Goal: Information Seeking & Learning: Check status

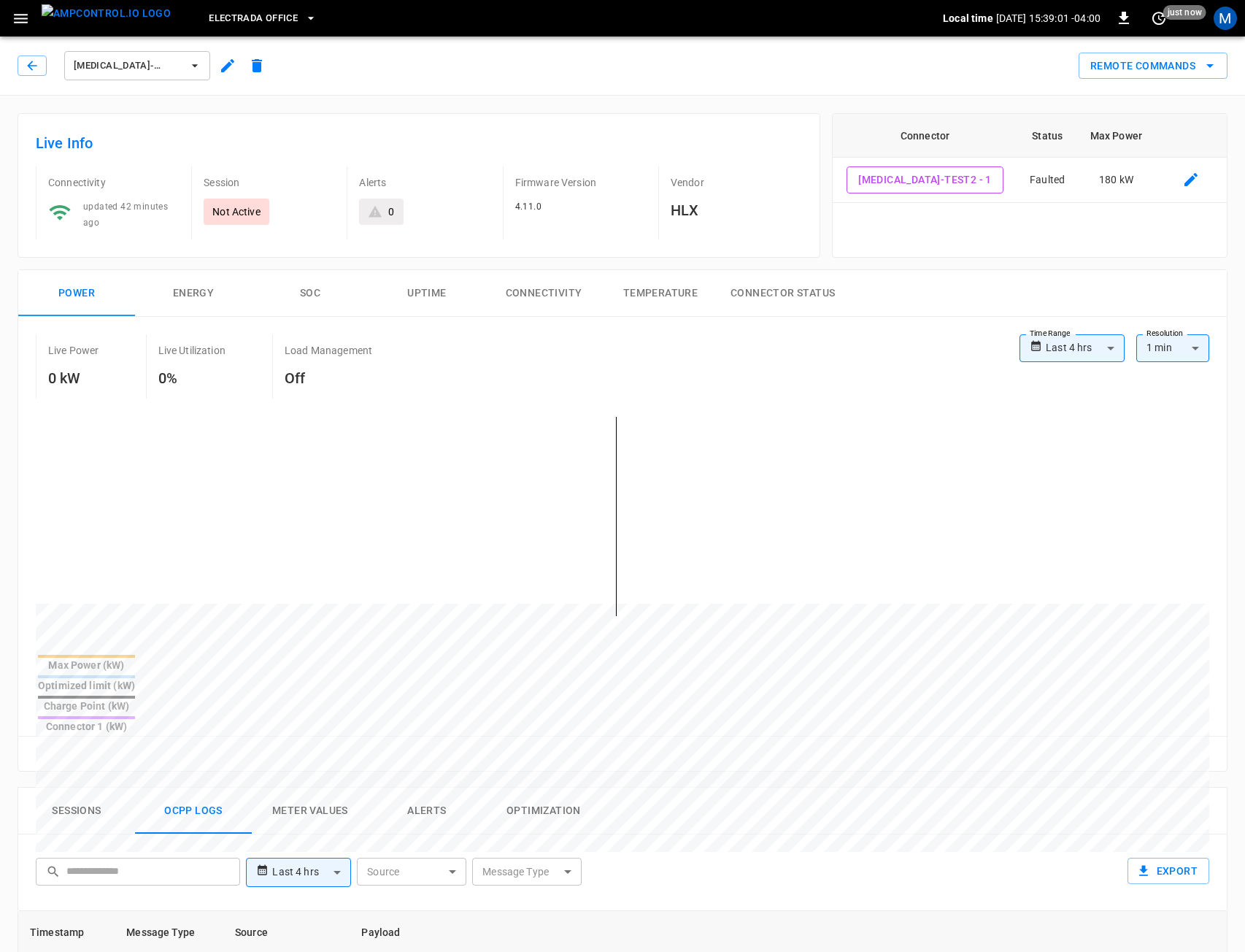
click at [16, 61] on div "[MEDICAL_DATA]-TEST2" at bounding box center [142, 63] width 260 height 41
click at [21, 61] on button "button" at bounding box center [32, 65] width 30 height 21
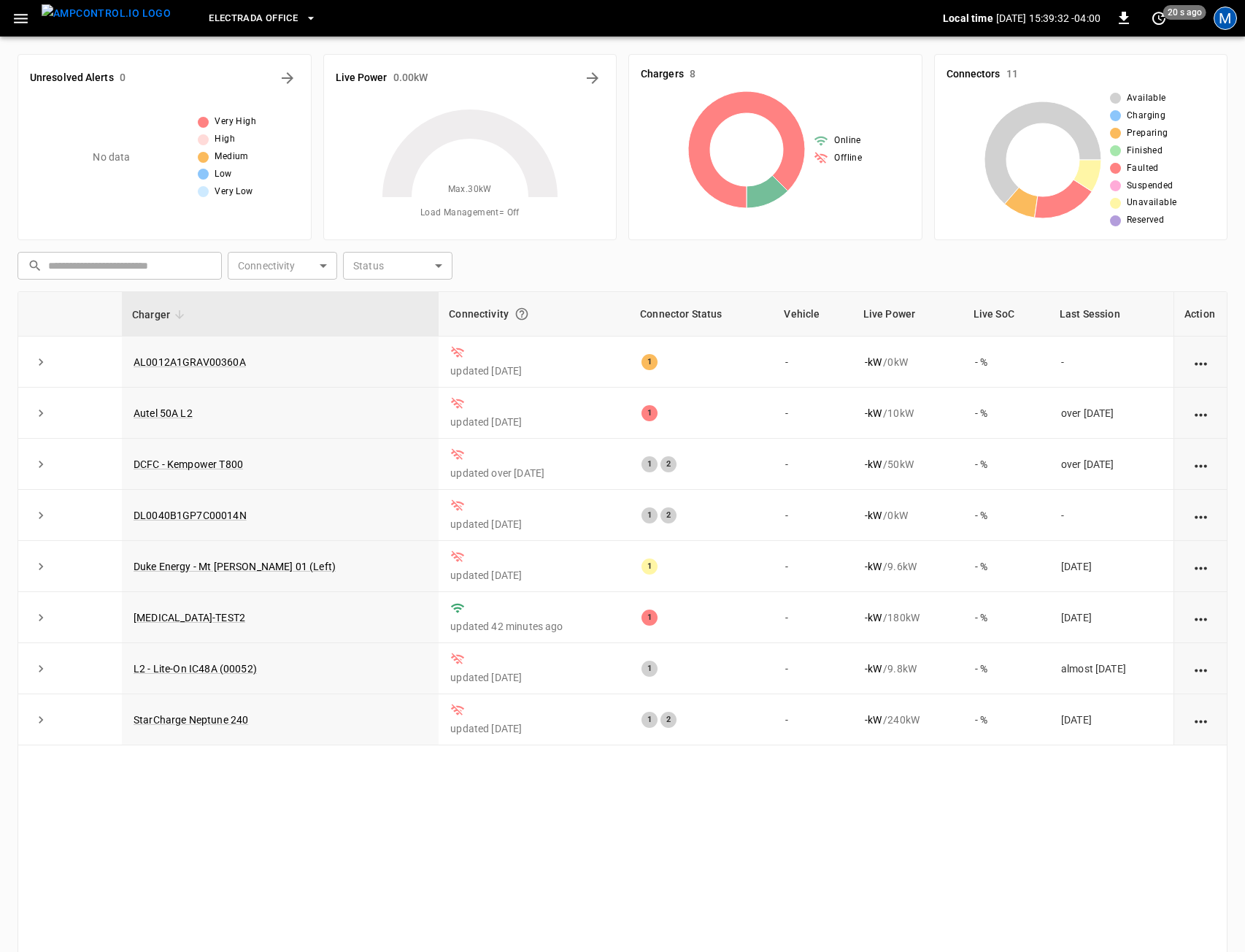
click at [1192, 22] on div "M" at bounding box center [1225, 18] width 23 height 23
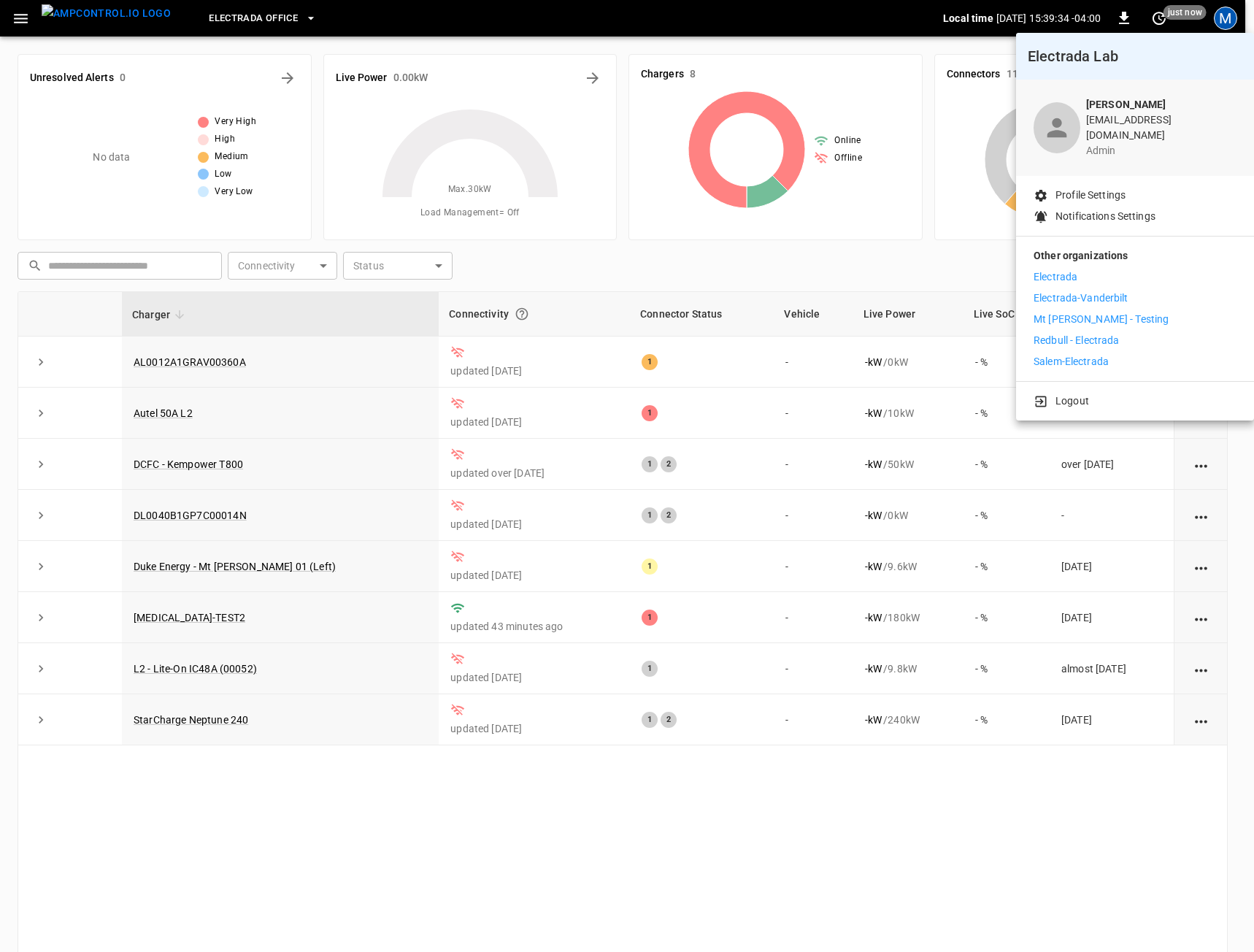
click at [1103, 270] on li "Electrada" at bounding box center [1135, 277] width 203 height 15
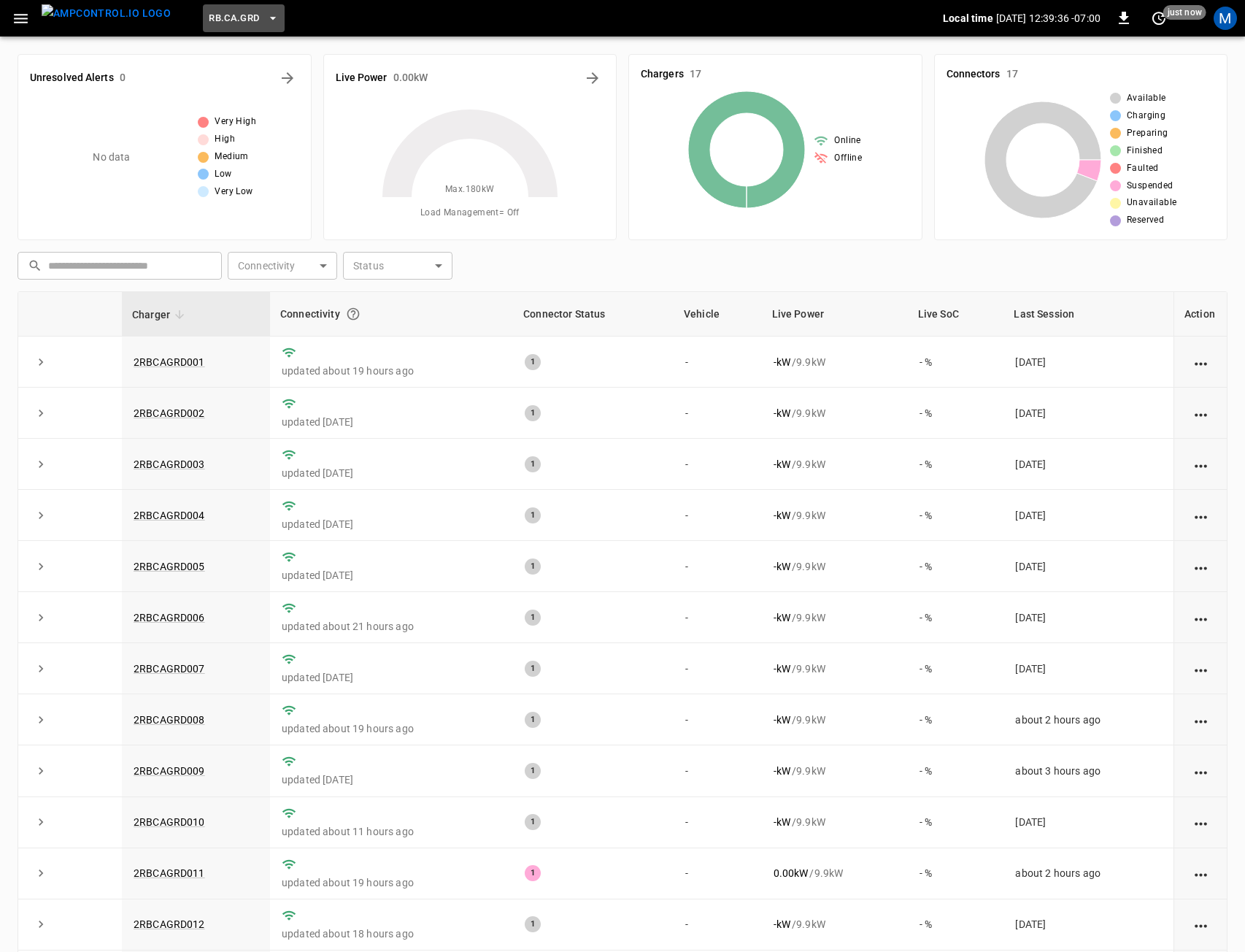
click at [217, 24] on span "RB.CA.GRD" at bounding box center [234, 18] width 50 height 17
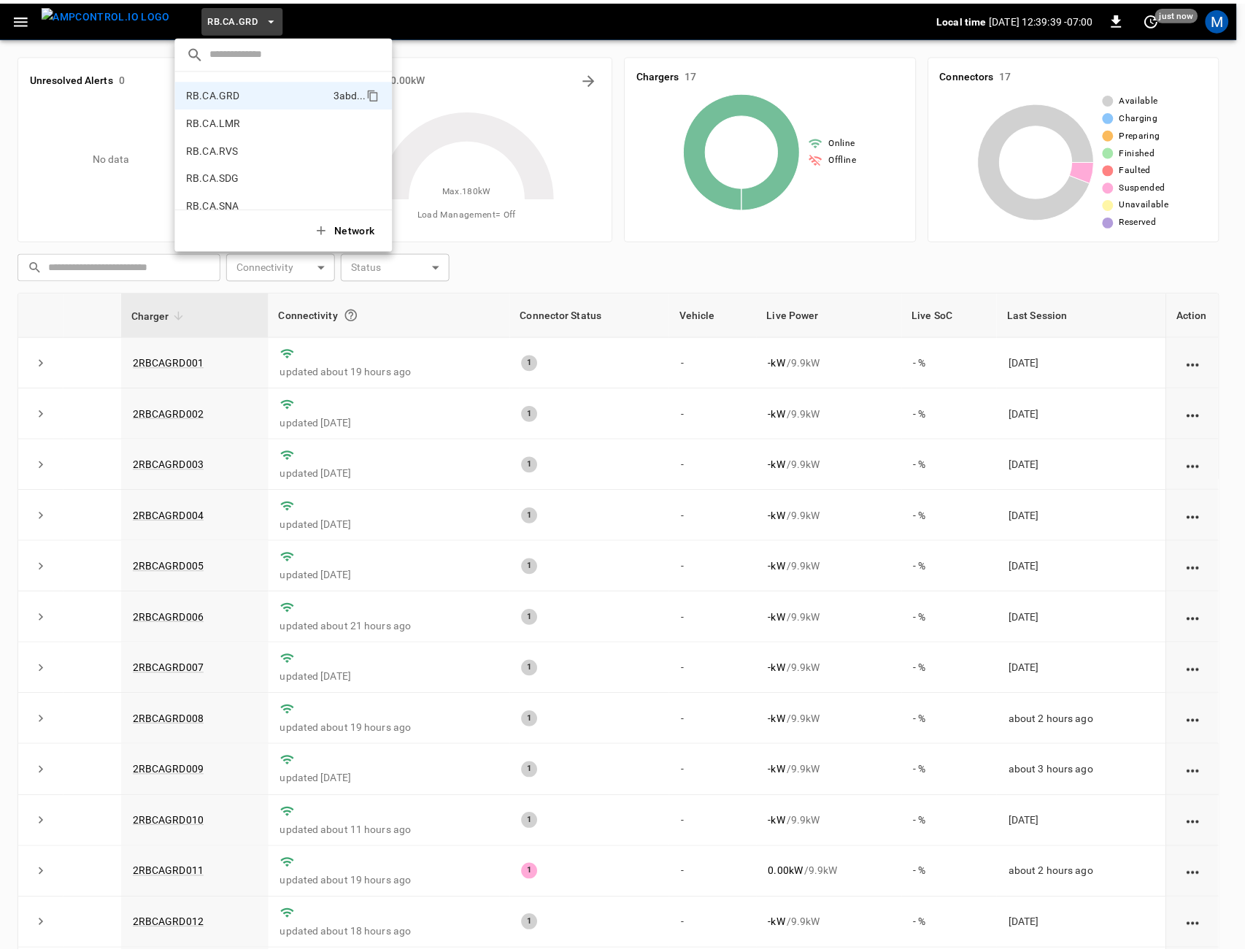
scroll to position [727, 0]
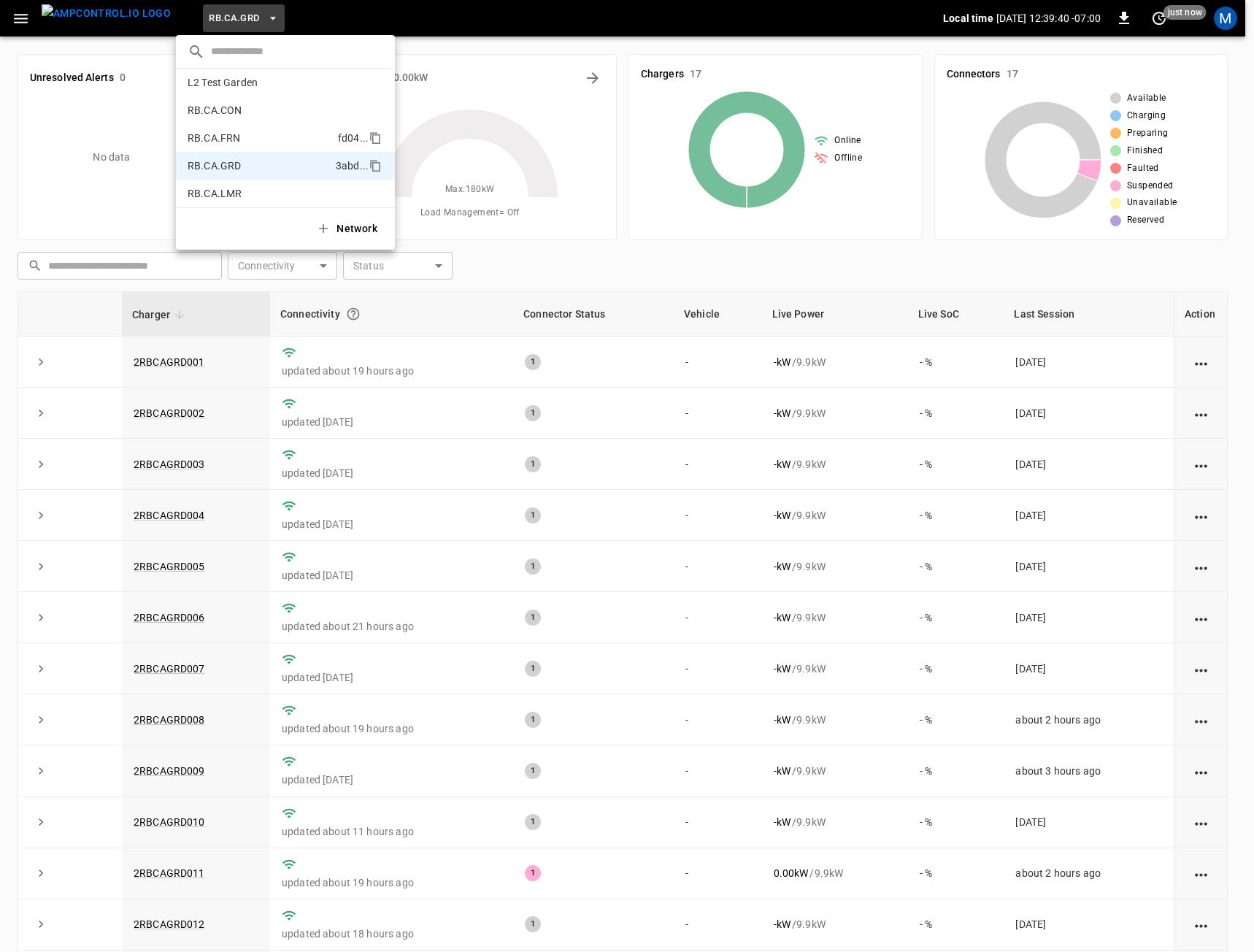
click at [243, 149] on li "RB.CA.FRN fd04 ..." at bounding box center [285, 138] width 219 height 28
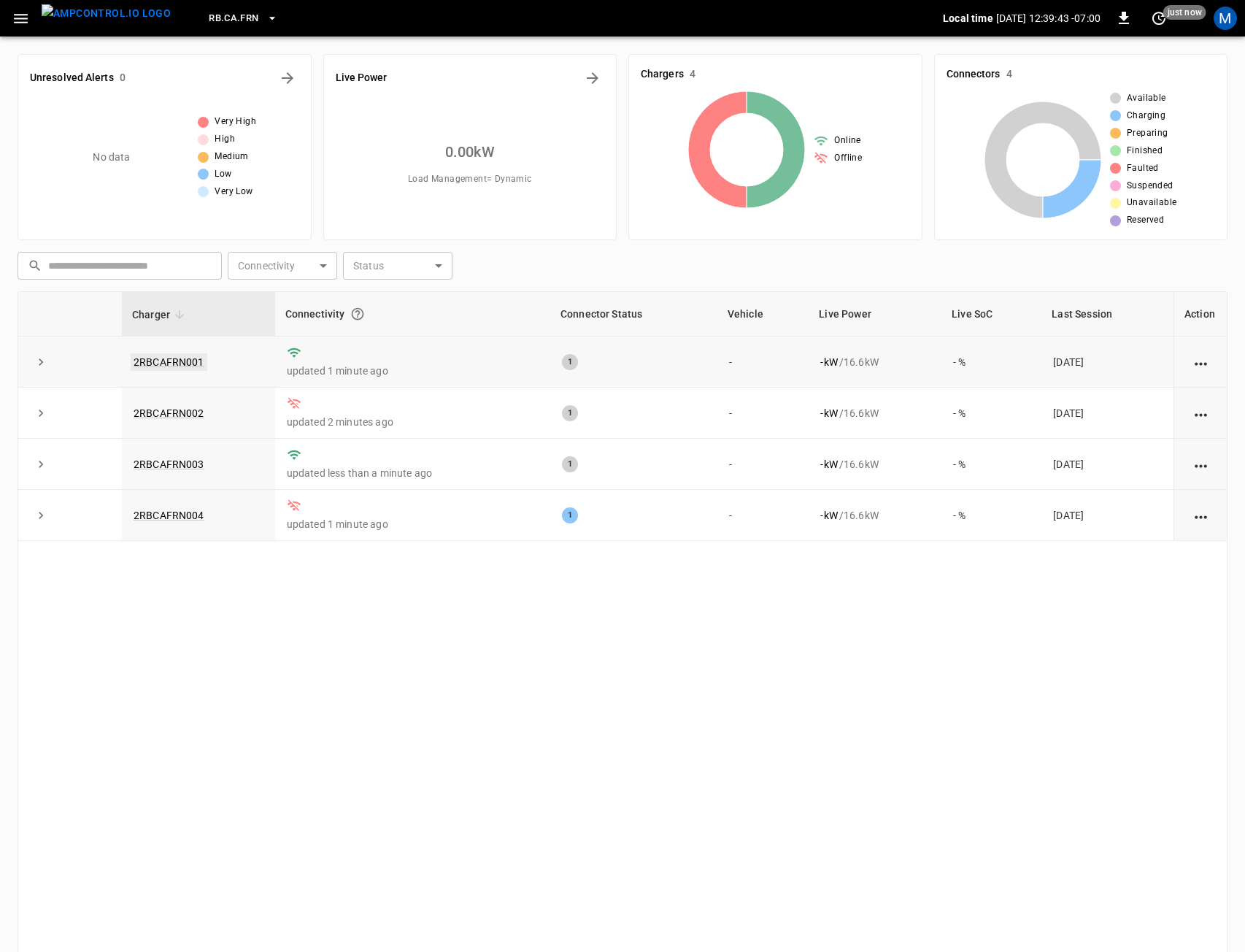
click at [163, 357] on link "2RBCAFRN001" at bounding box center [169, 362] width 77 height 18
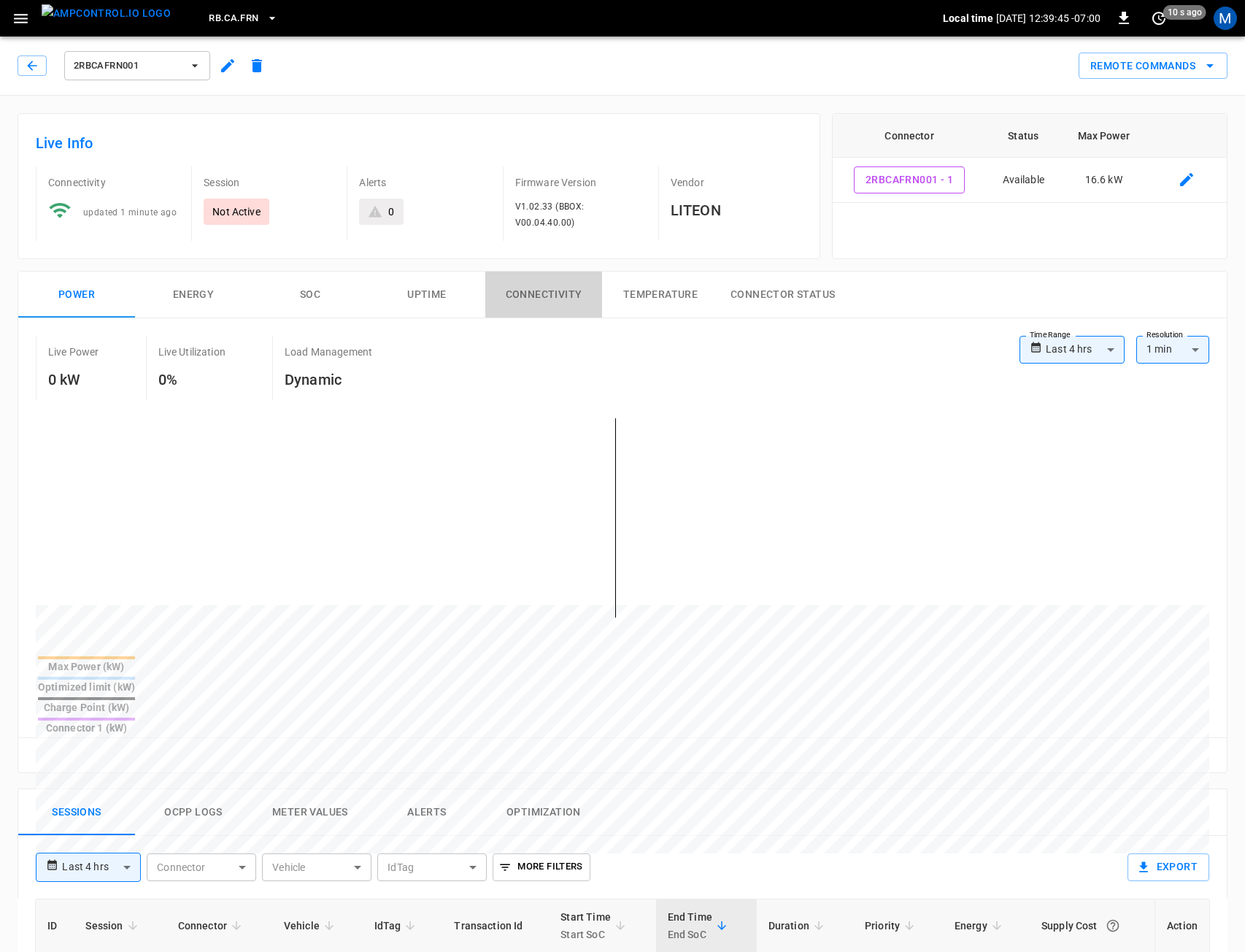
click at [537, 292] on button "Connectivity" at bounding box center [544, 295] width 116 height 47
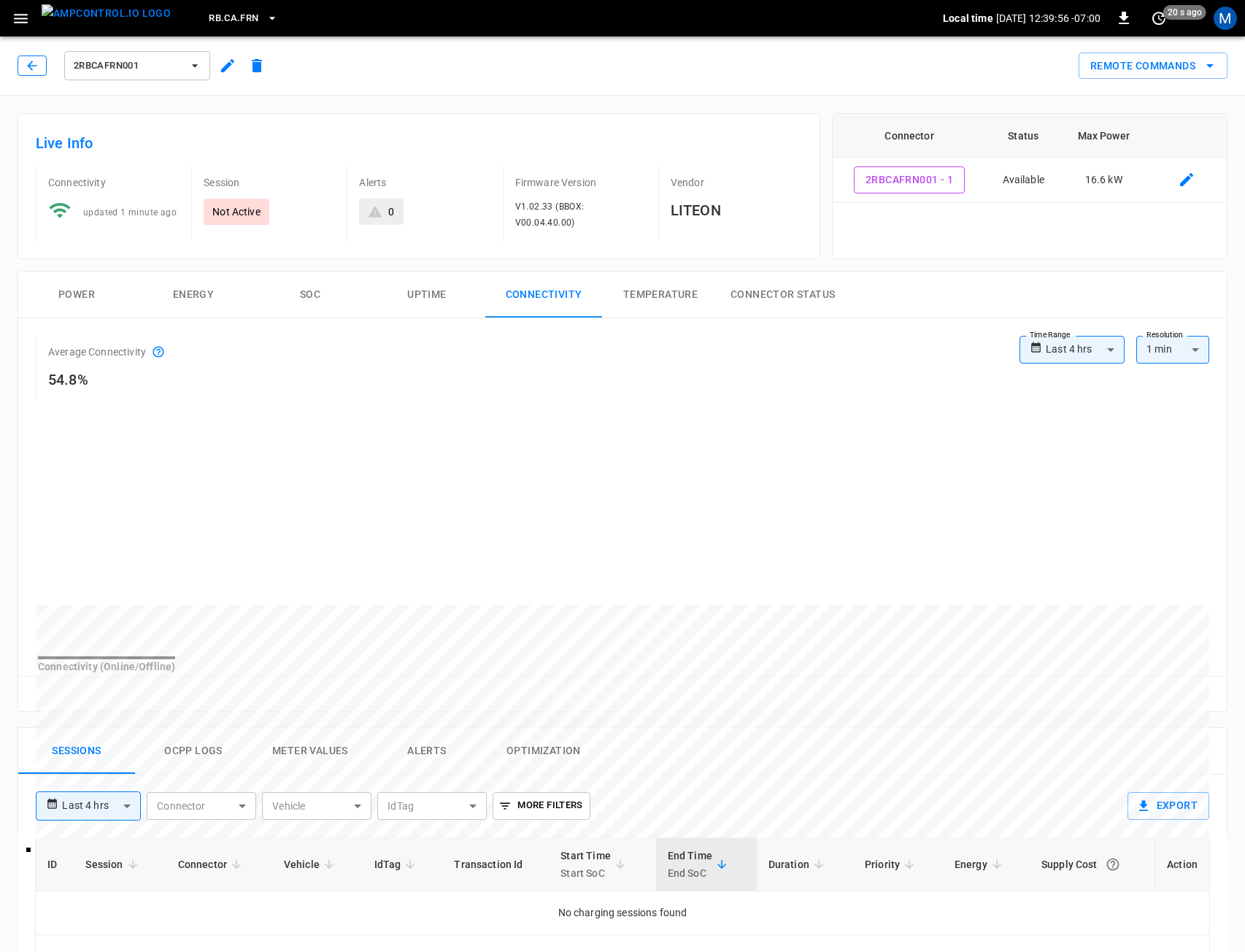
click at [30, 67] on icon "button" at bounding box center [31, 65] width 10 height 10
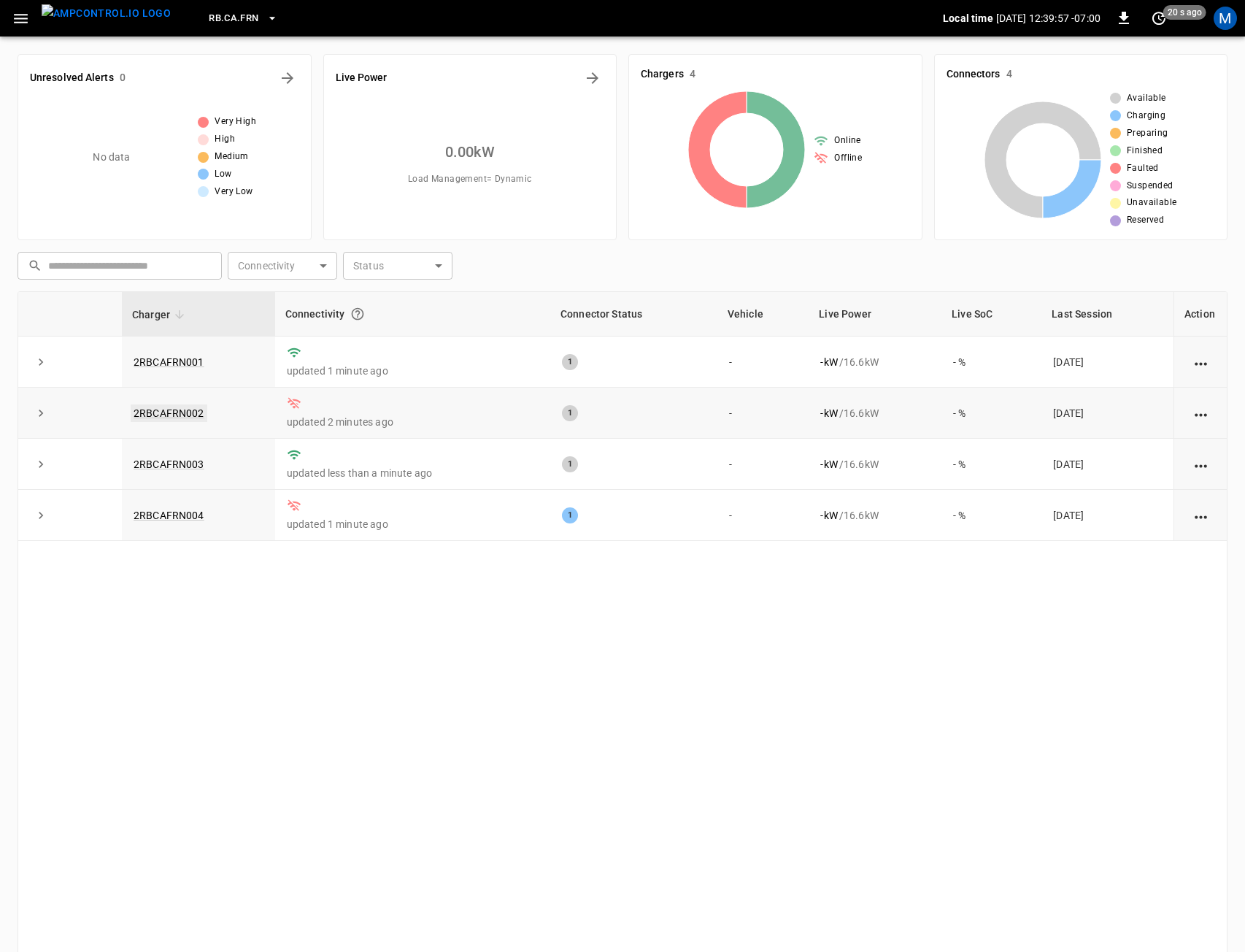
click at [187, 414] on link "2RBCAFRN002" at bounding box center [169, 413] width 77 height 18
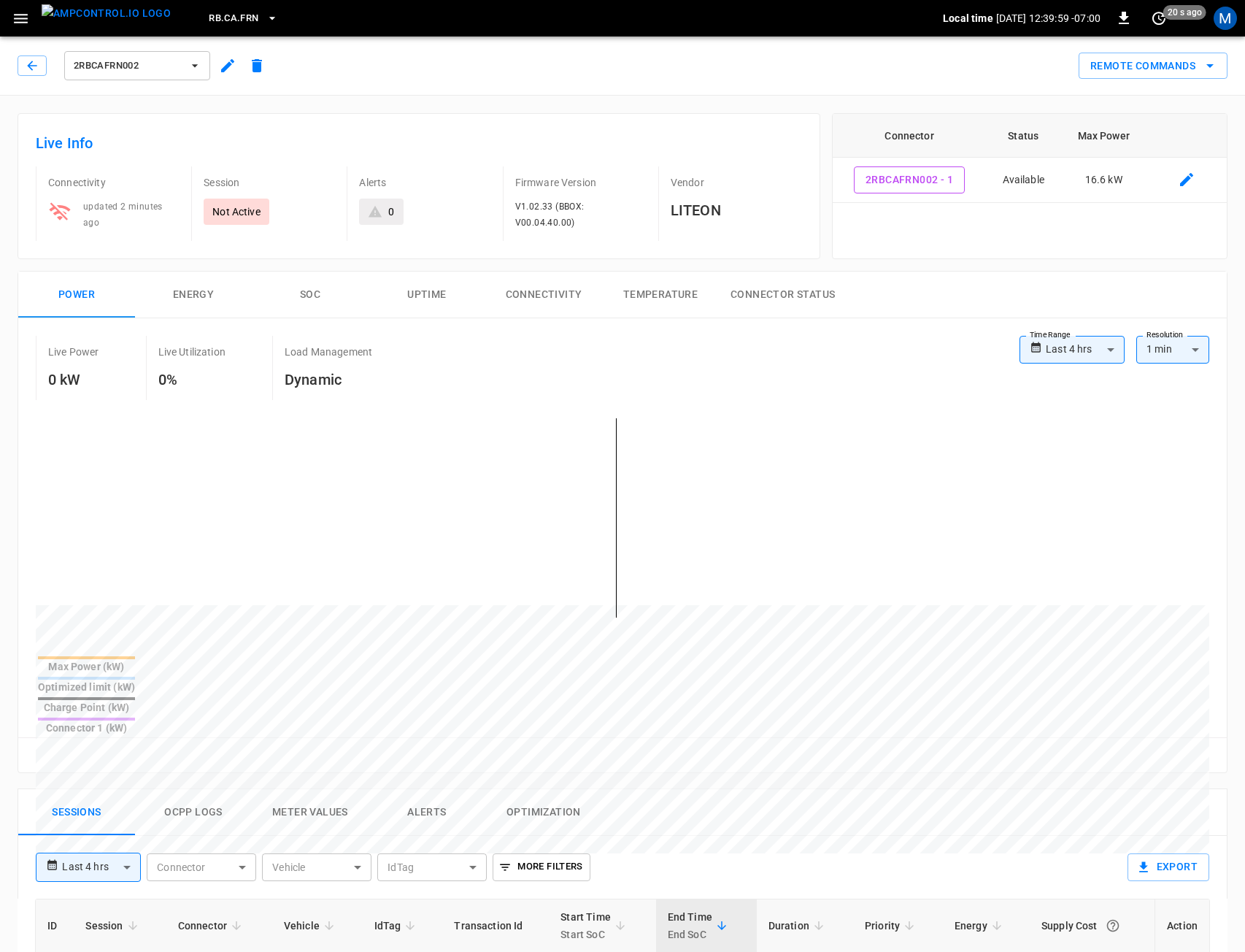
click at [571, 290] on button "Connectivity" at bounding box center [544, 295] width 116 height 47
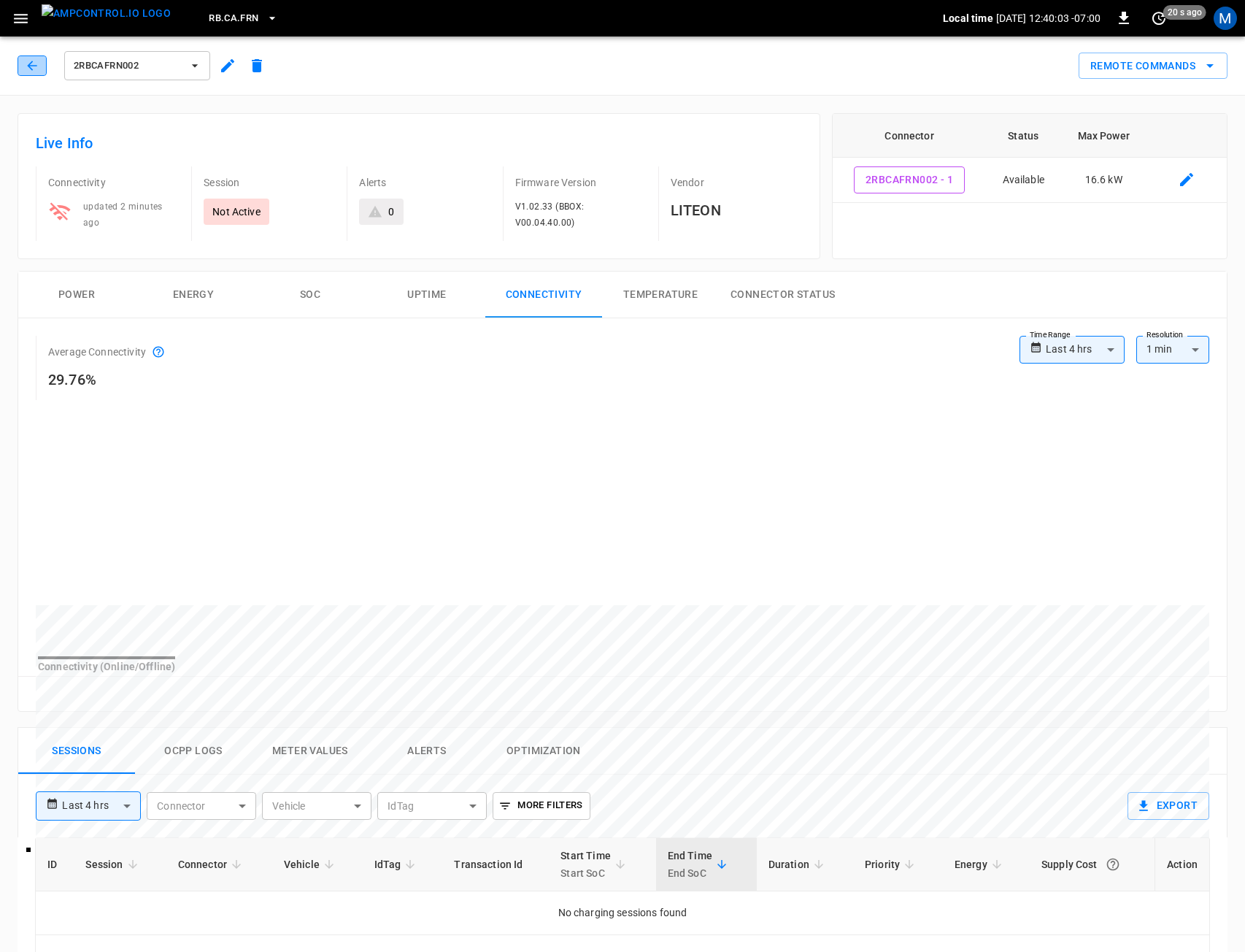
click at [28, 64] on icon "button" at bounding box center [32, 65] width 14 height 14
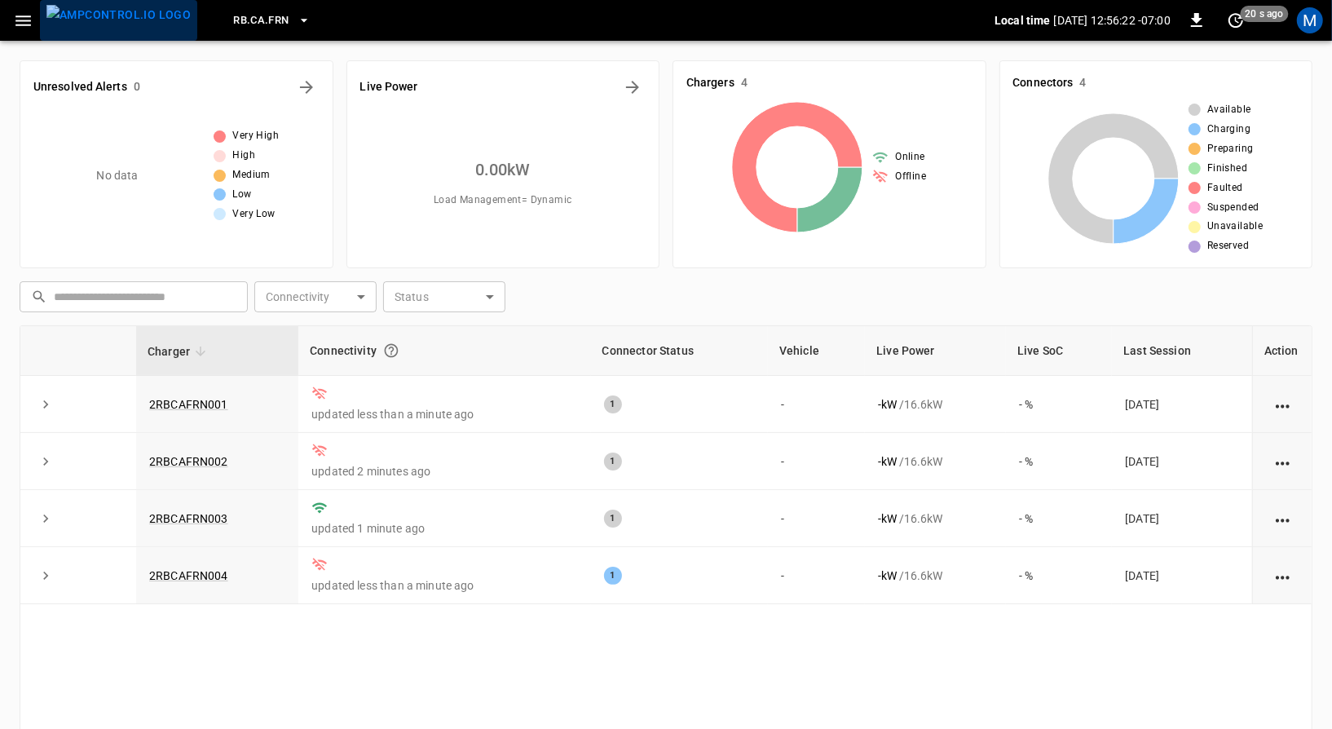
click at [134, 25] on img "menu" at bounding box center [118, 15] width 144 height 20
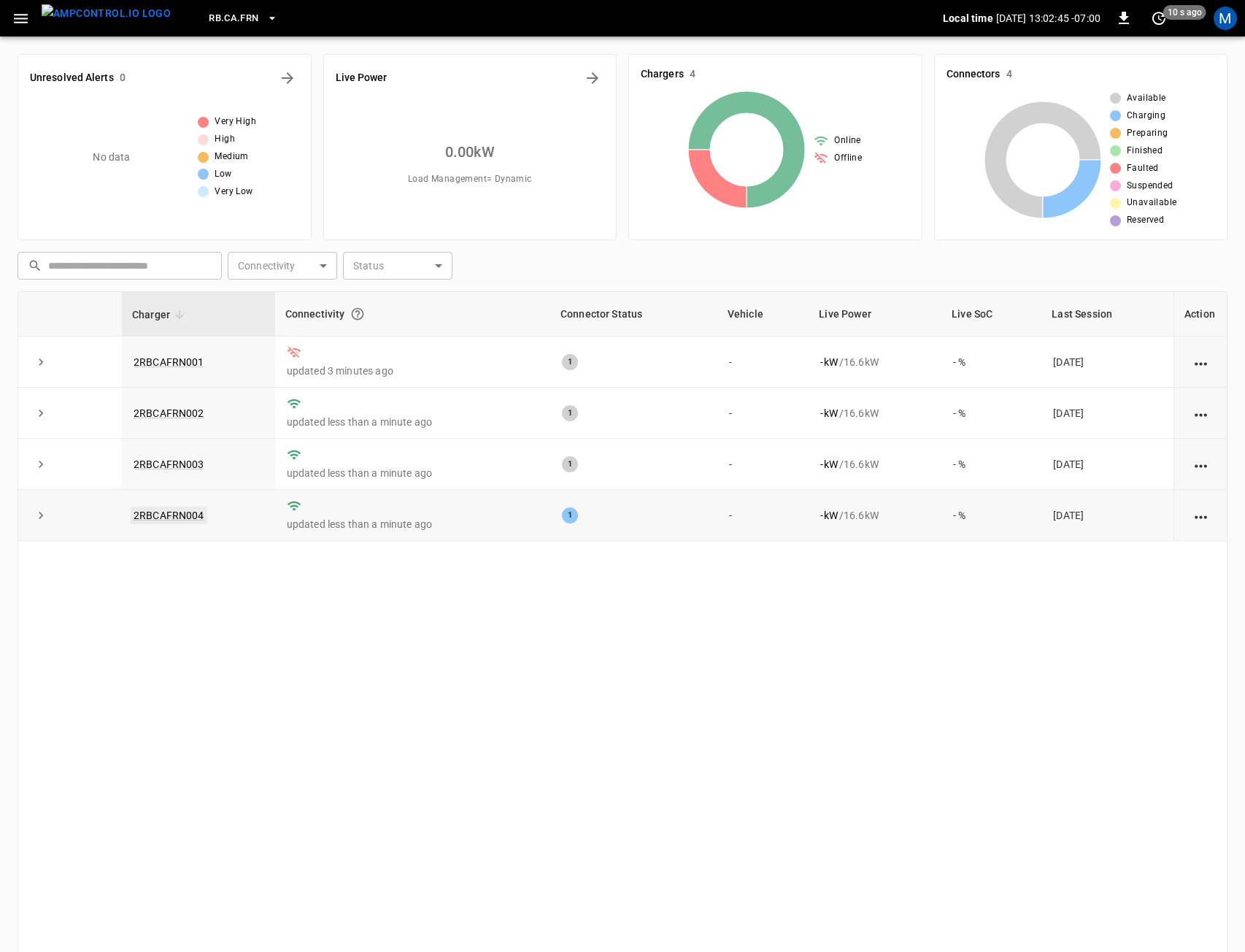
click at [179, 515] on link "2RBCAFRN004" at bounding box center [169, 516] width 77 height 18
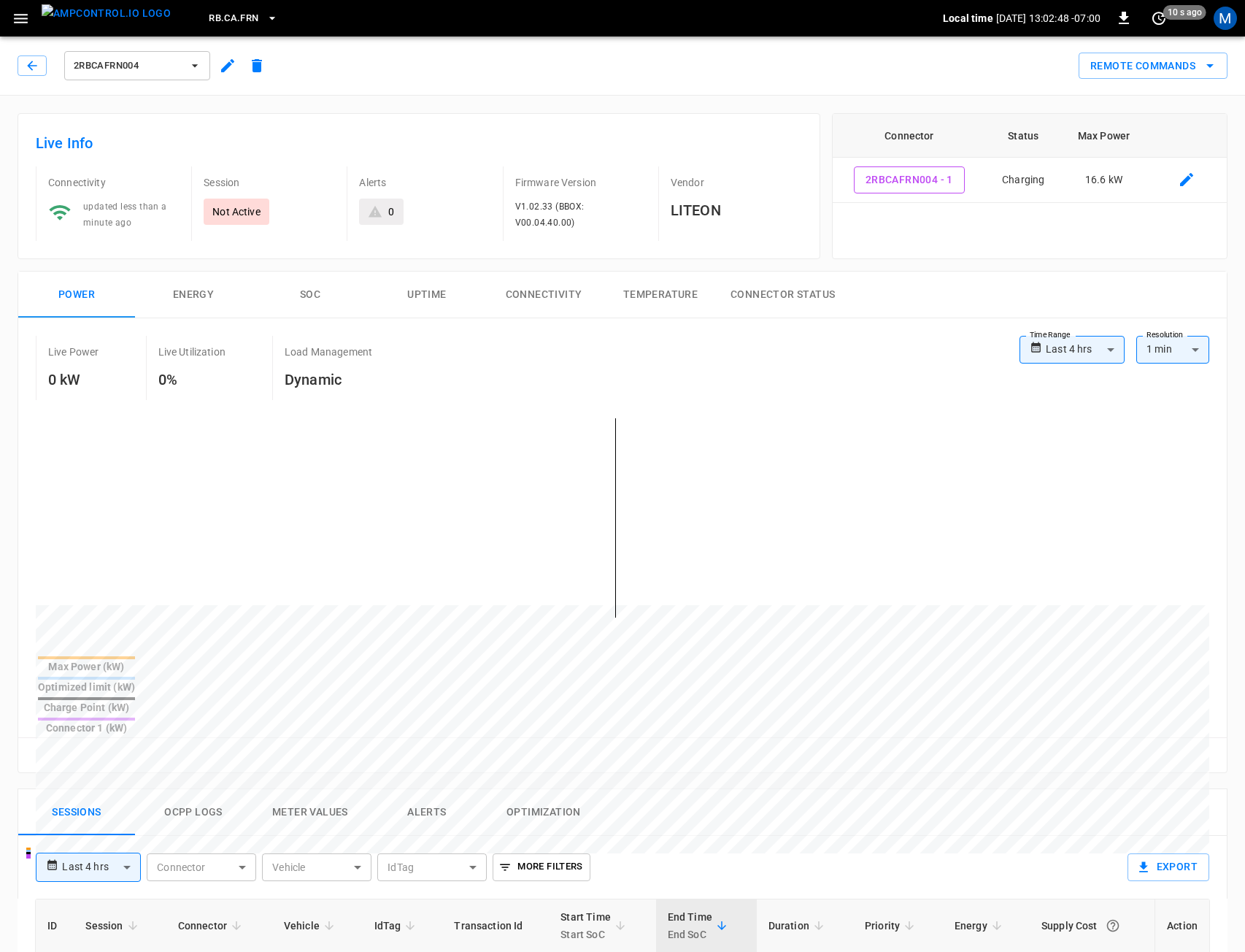
click at [170, 789] on button "Ocpp logs" at bounding box center [193, 812] width 116 height 47
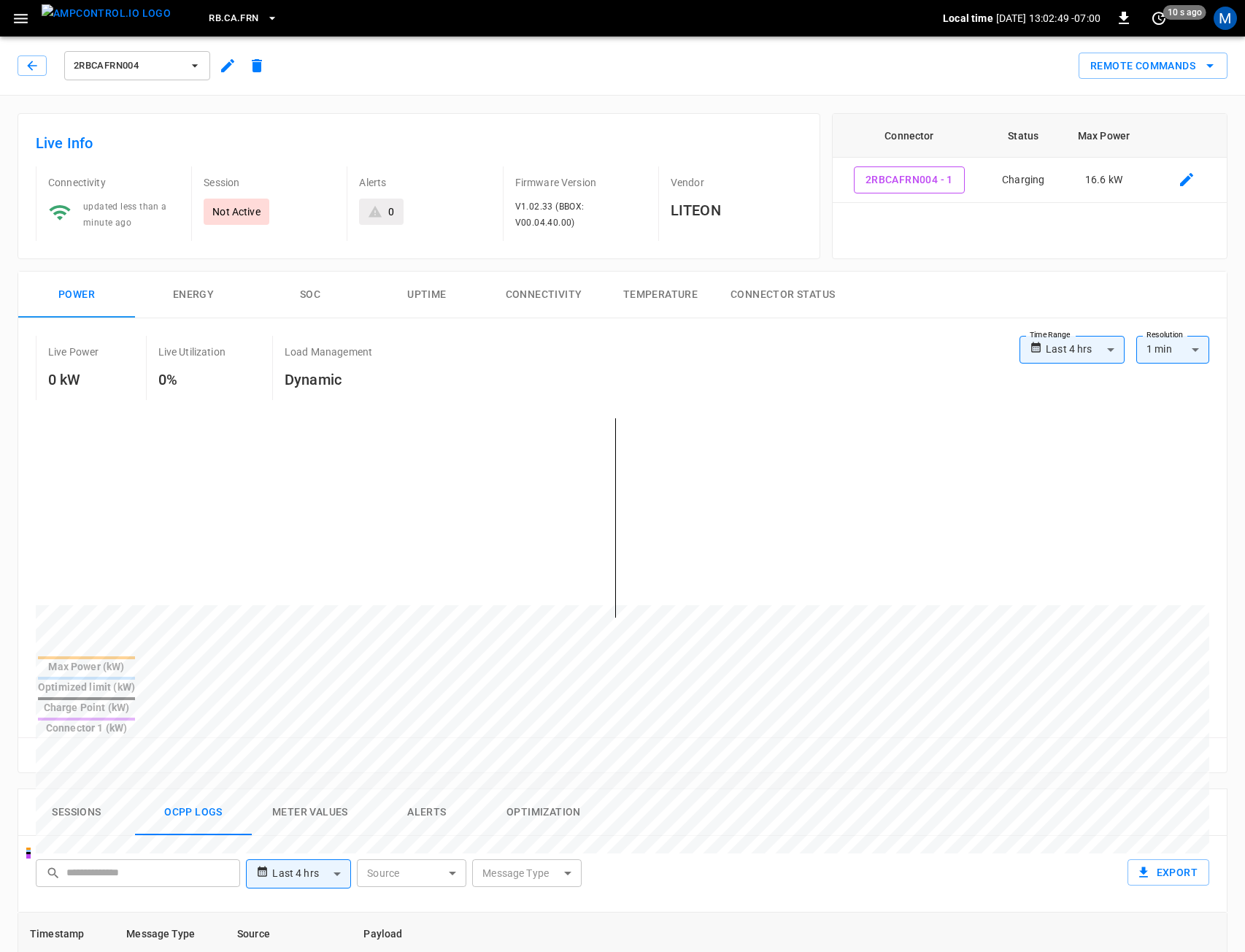
click at [1067, 341] on body "**********" at bounding box center [622, 817] width 1245 height 1634
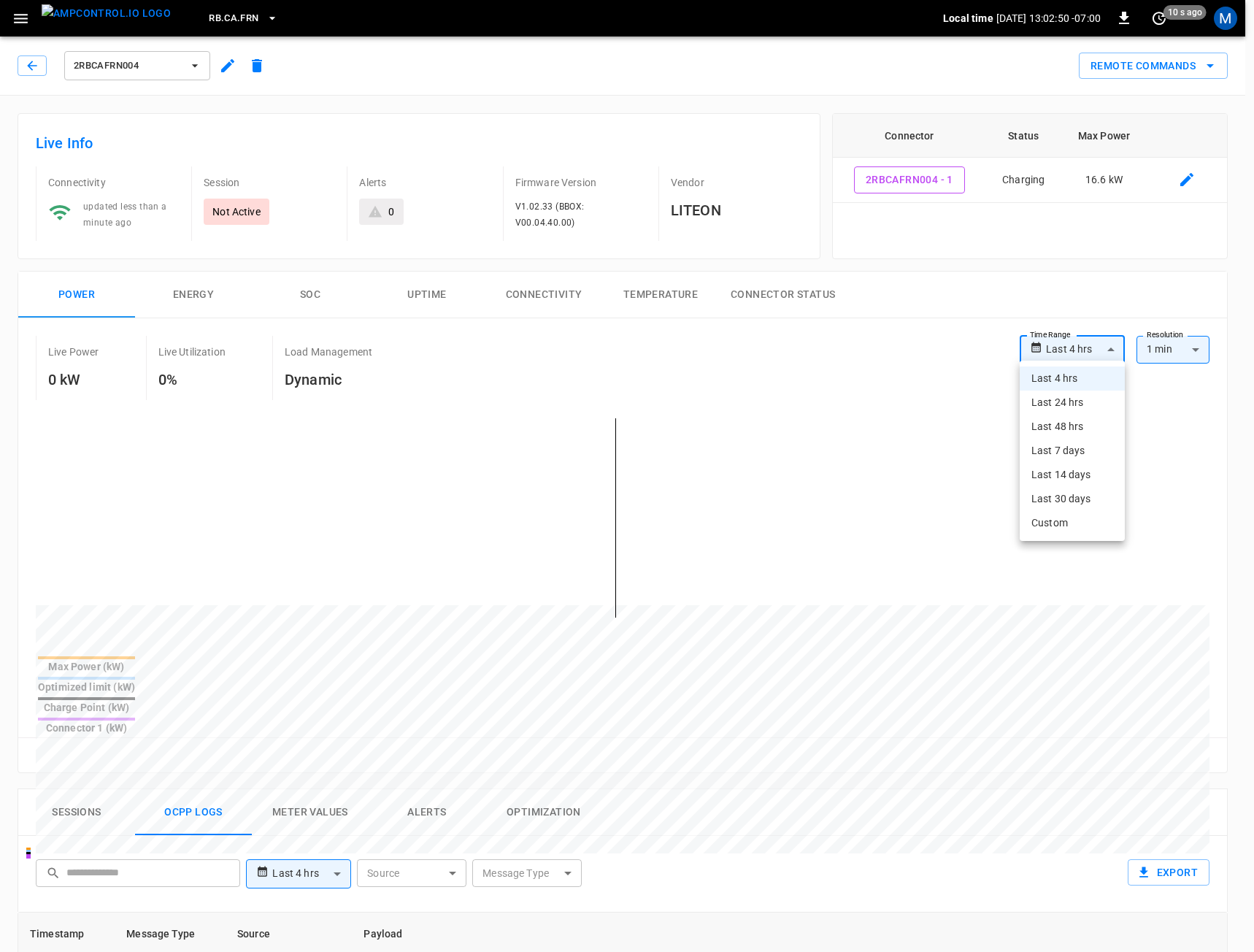
click at [1079, 405] on li "Last 24 hrs" at bounding box center [1071, 402] width 105 height 24
type input "**********"
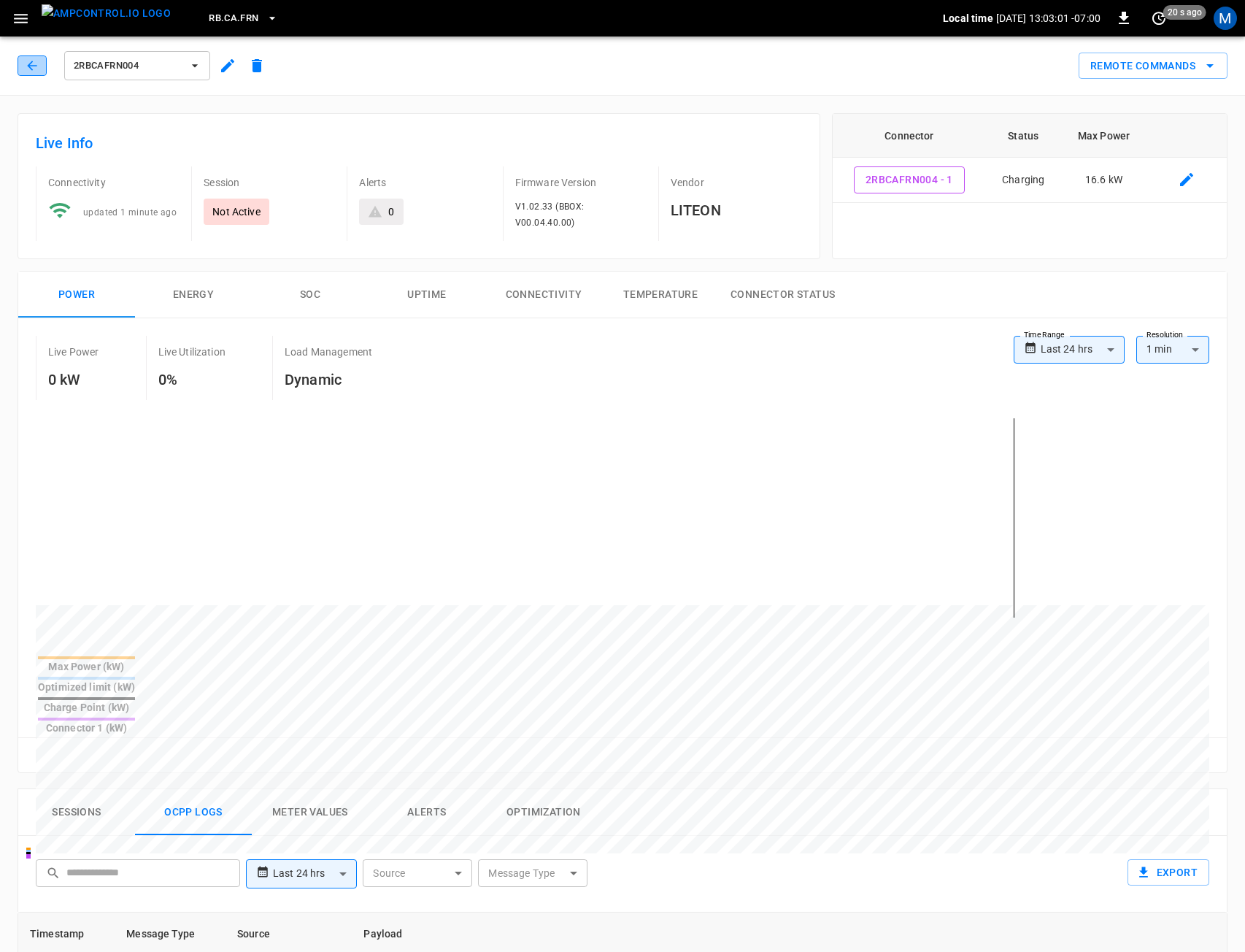
click at [30, 61] on icon "button" at bounding box center [32, 65] width 14 height 14
